Goal: Task Accomplishment & Management: Use online tool/utility

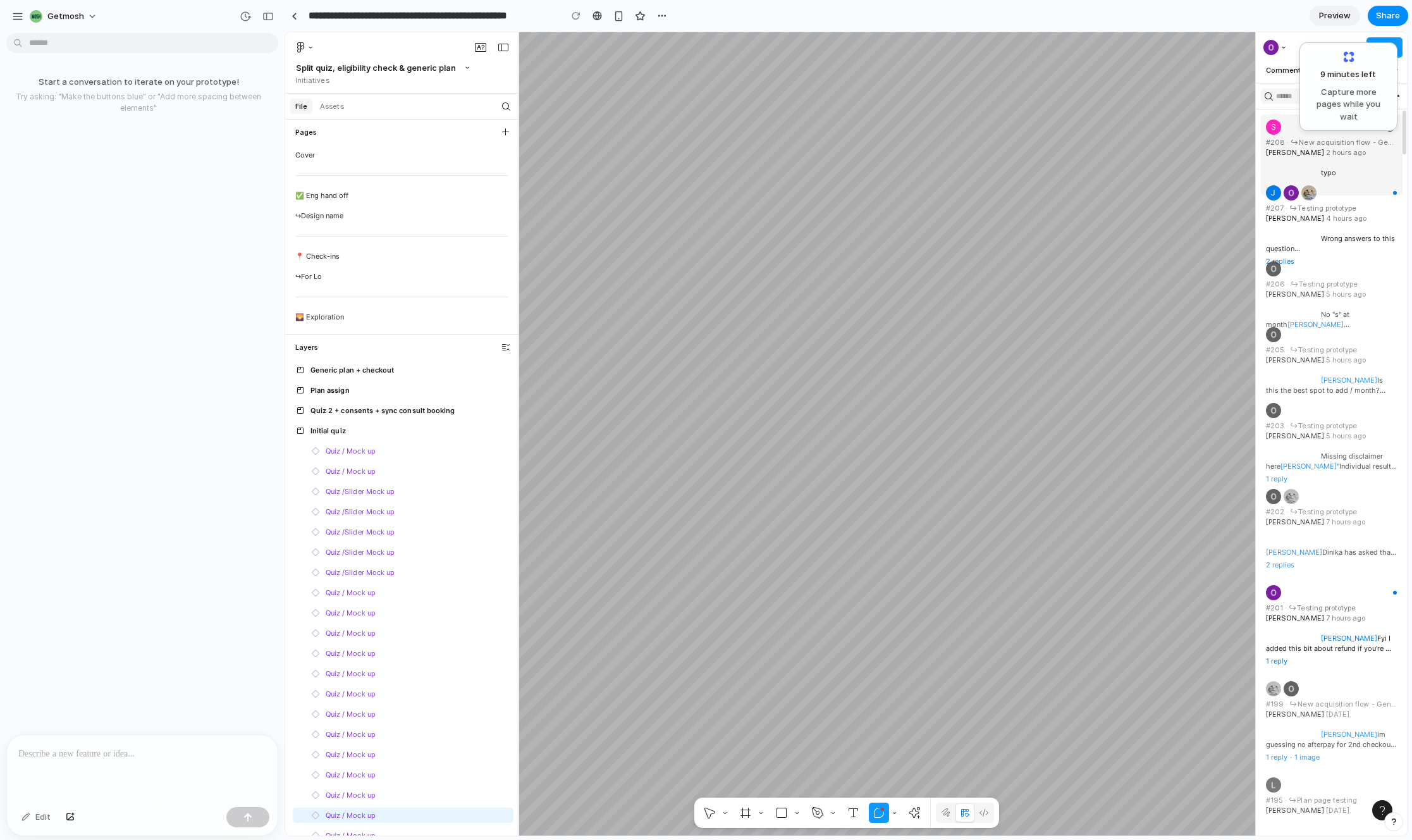
click at [1133, 159] on button "Select comment by Sam O'Brien, typo, Unread comment thread, 0 replies" at bounding box center [1331, 154] width 152 height 86
click at [1133, 166] on button "Select comment by Sam O'Brien, typo, Unread comment thread, 0 replies" at bounding box center [1331, 154] width 152 height 86
click at [1133, 81] on div "9 minutes left ... Capture more pages while you wait" at bounding box center [1348, 86] width 82 height 72
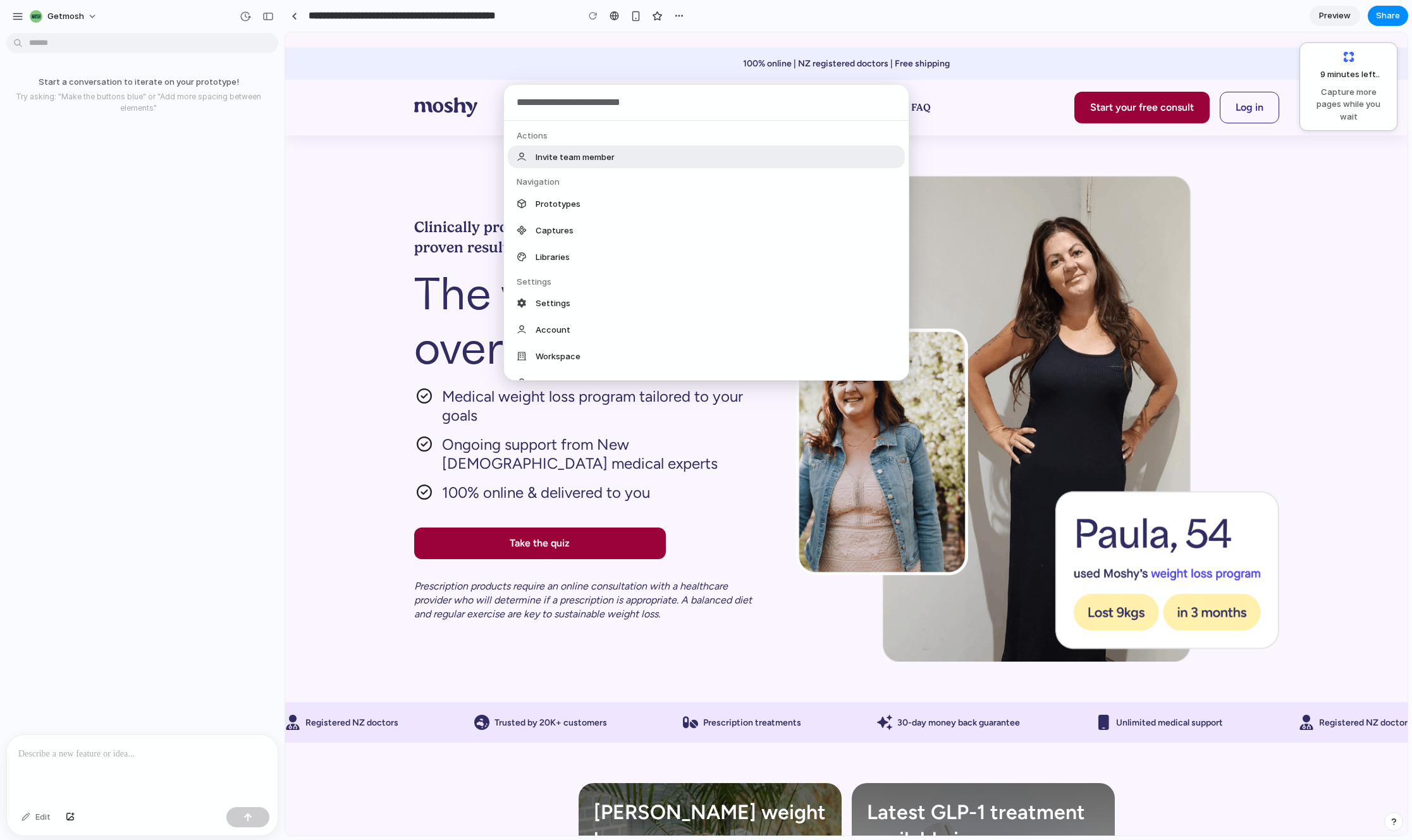
click at [138, 46] on body "**********" at bounding box center [706, 420] width 1412 height 840
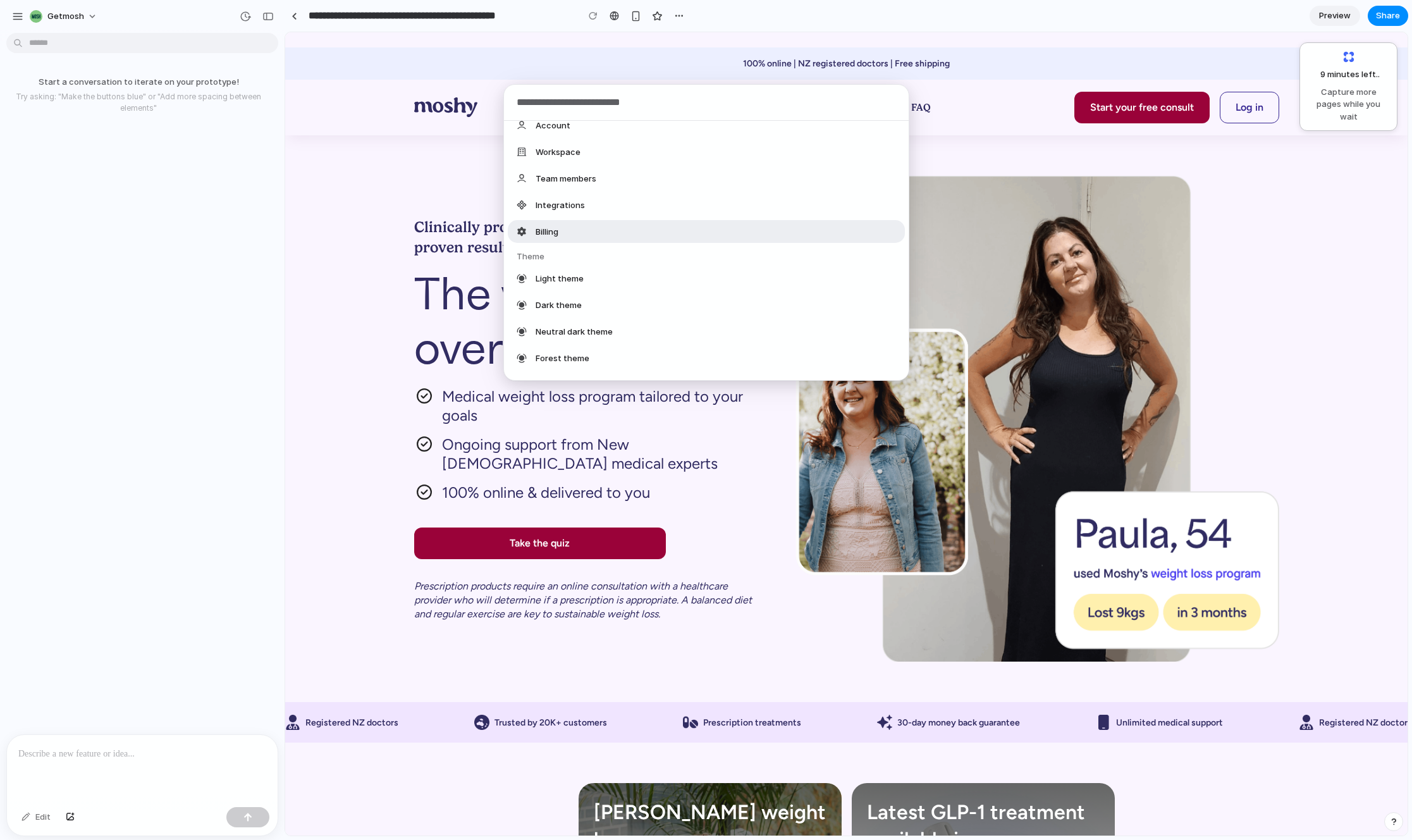
scroll to position [430, 0]
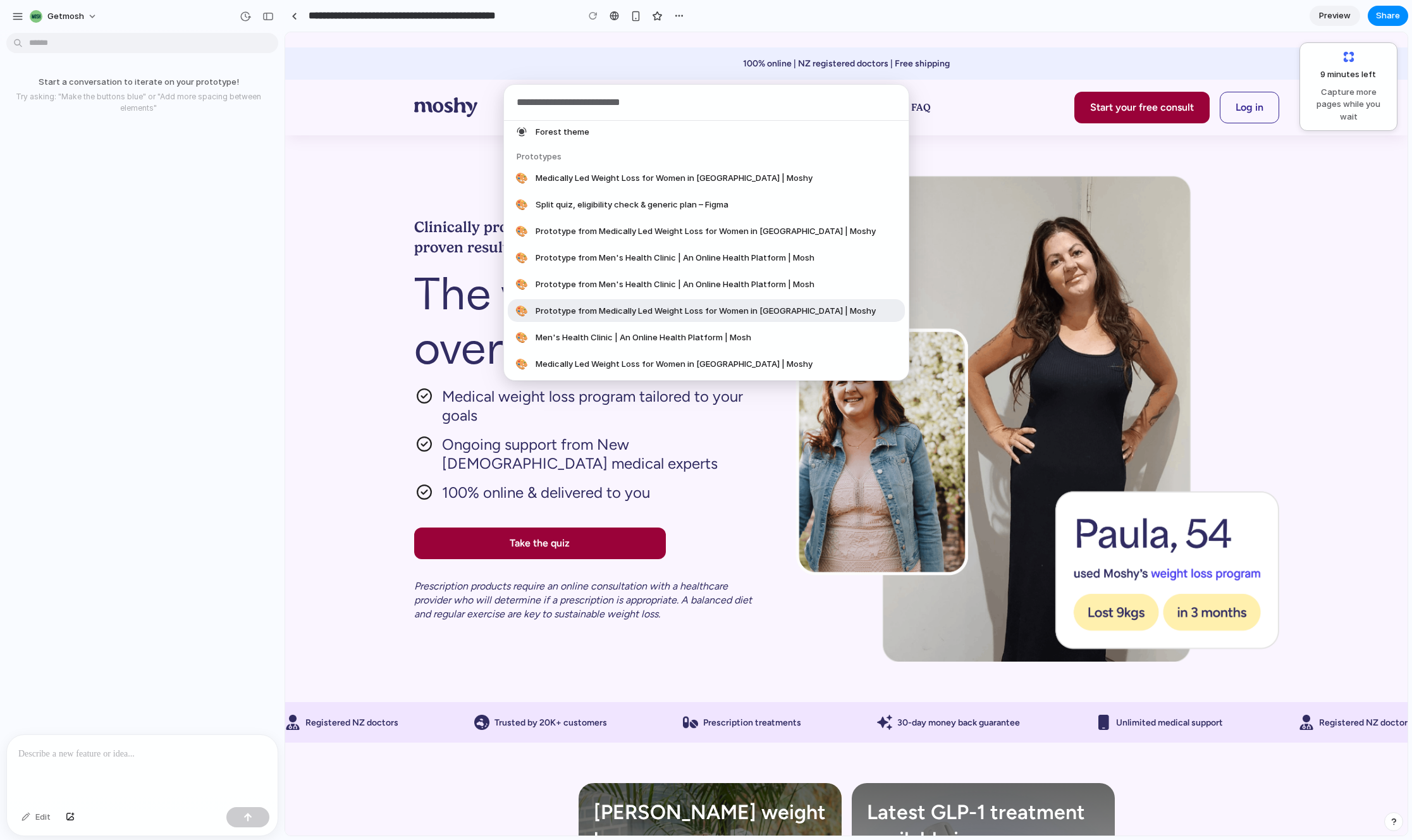
click at [83, 609] on div "Actions Invite team member Navigation Prototypes Captures Libraries Settings Se…" at bounding box center [706, 420] width 1412 height 840
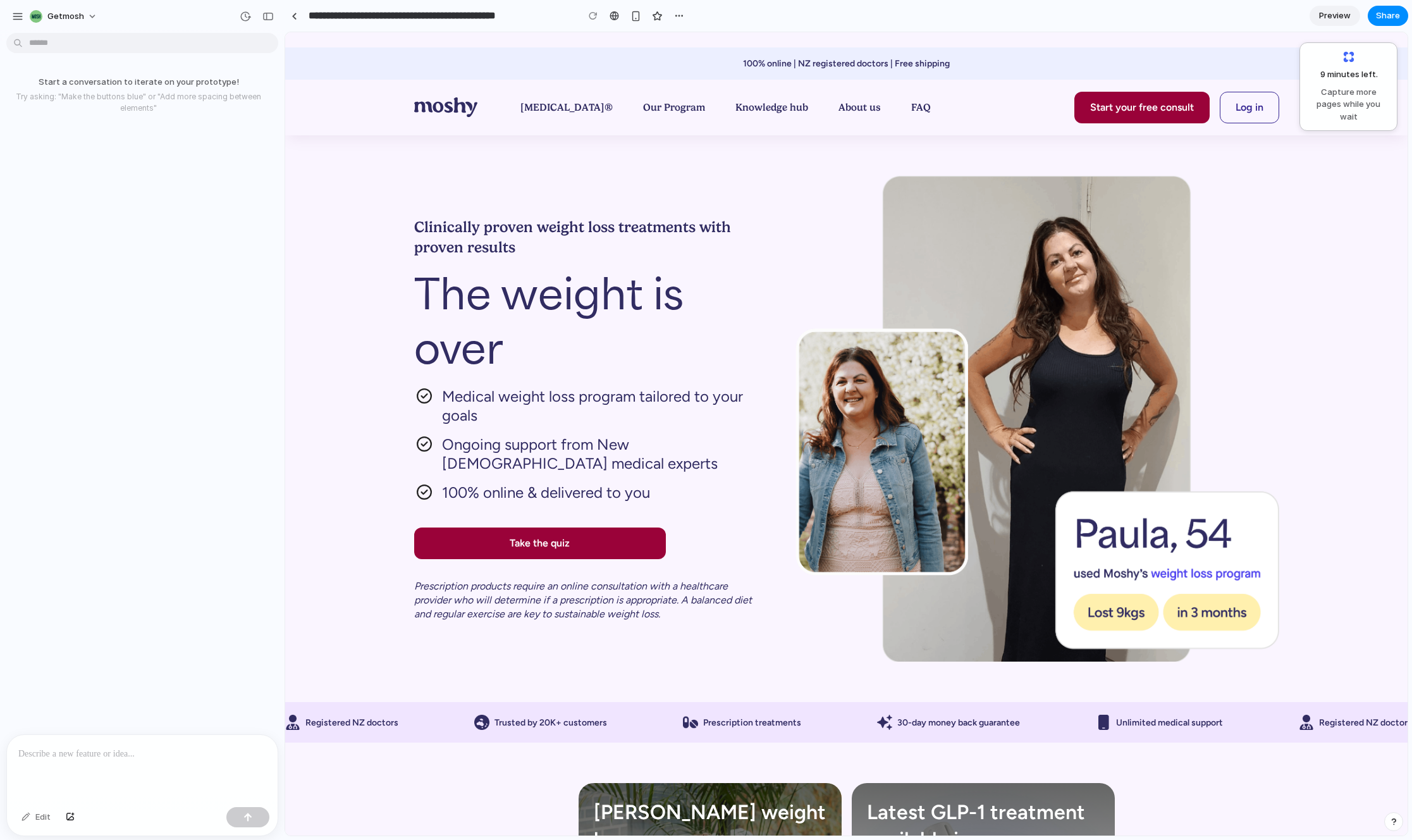
click at [117, 746] on p at bounding box center [142, 753] width 248 height 15
click at [247, 817] on div "button" at bounding box center [248, 817] width 9 height 9
